Goal: Find specific fact: Find specific fact

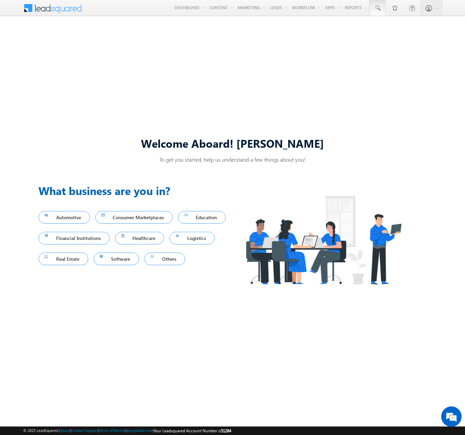
click at [377, 8] on span at bounding box center [377, 8] width 7 height 7
type input "8941782267"
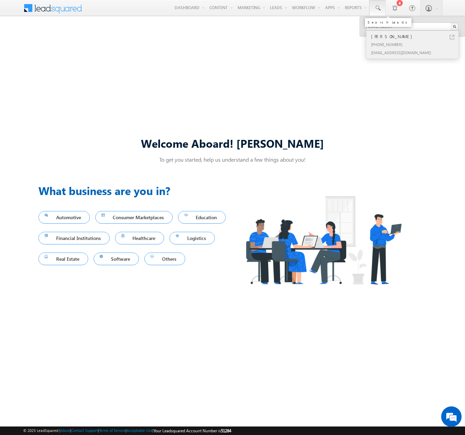
click at [415, 36] on div "[PERSON_NAME]" at bounding box center [414, 36] width 91 height 7
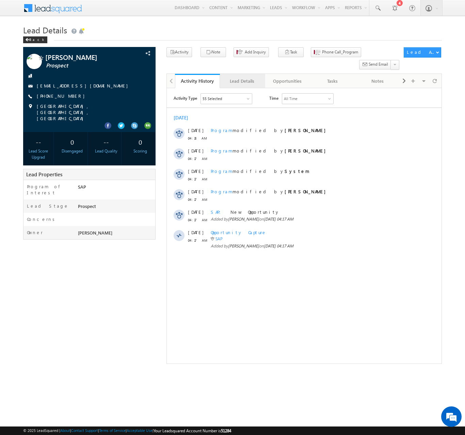
click at [242, 77] on div "Lead Details" at bounding box center [241, 81] width 33 height 8
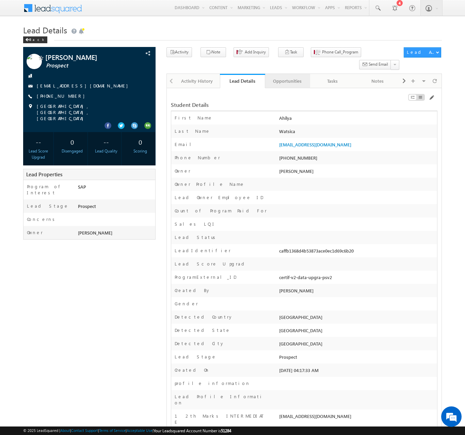
click at [287, 77] on div "Opportunities" at bounding box center [286, 81] width 33 height 8
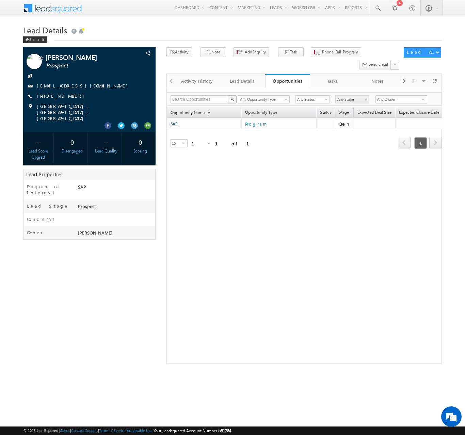
click at [174, 121] on link "SAP" at bounding box center [173, 123] width 7 height 5
